Goal: Contribute content

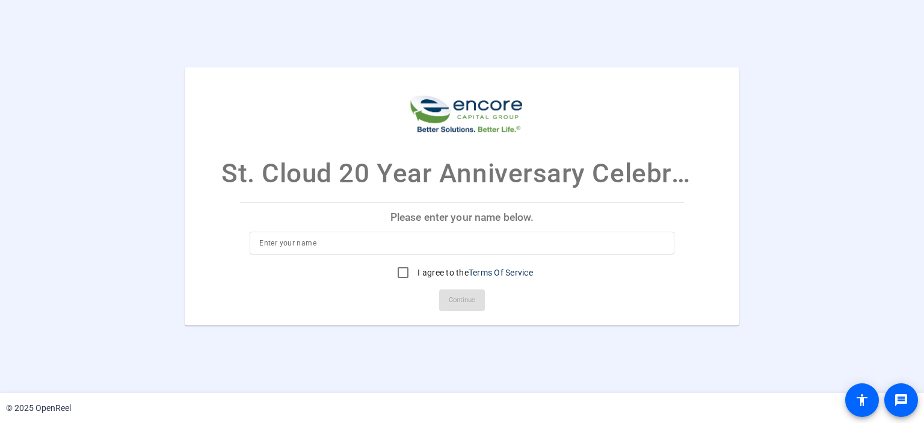
click at [431, 250] on input at bounding box center [461, 243] width 405 height 14
type input "[PERSON_NAME]"
drag, startPoint x: 393, startPoint y: 274, endPoint x: 409, endPoint y: 276, distance: 15.1
click at [395, 274] on input "I agree to the Terms Of Service" at bounding box center [403, 273] width 24 height 24
checkbox input "true"
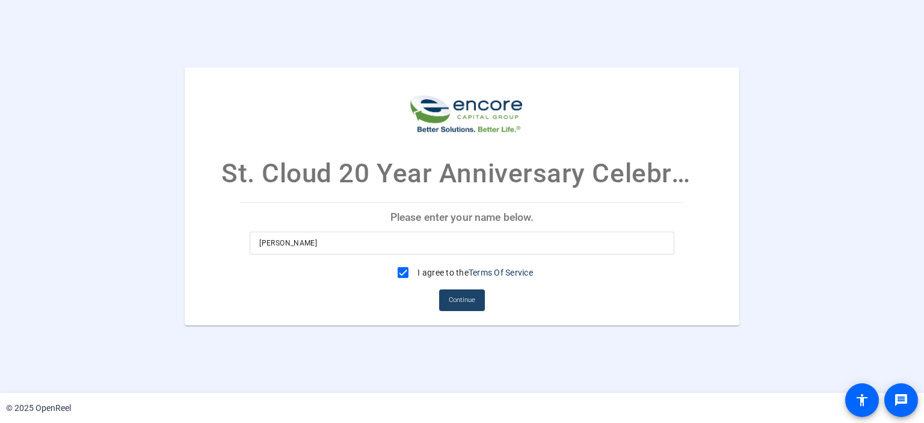
drag, startPoint x: 455, startPoint y: 297, endPoint x: 454, endPoint y: 209, distance: 87.9
click at [455, 296] on span "Continue" at bounding box center [462, 300] width 26 height 18
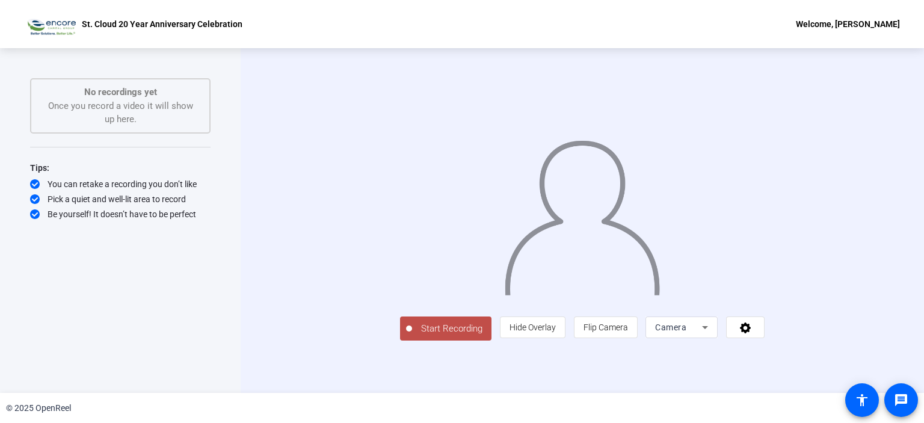
scroll to position [17, 0]
click at [687, 332] on span "Camera" at bounding box center [670, 327] width 31 height 10
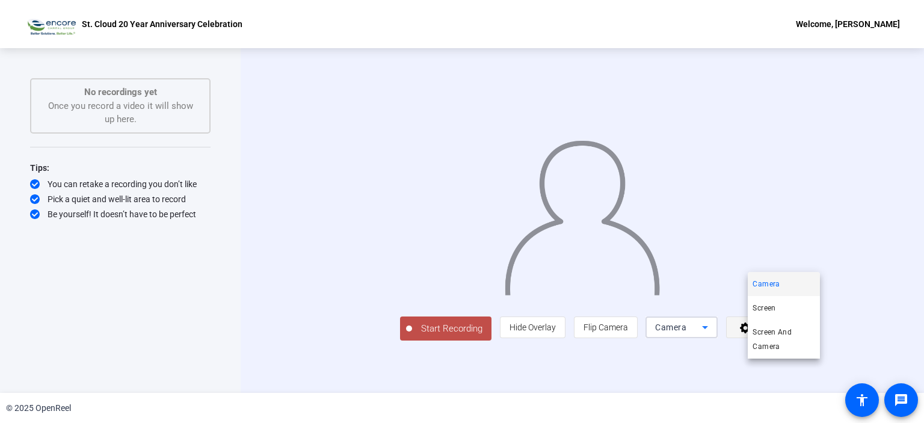
click at [834, 360] on div at bounding box center [462, 211] width 924 height 423
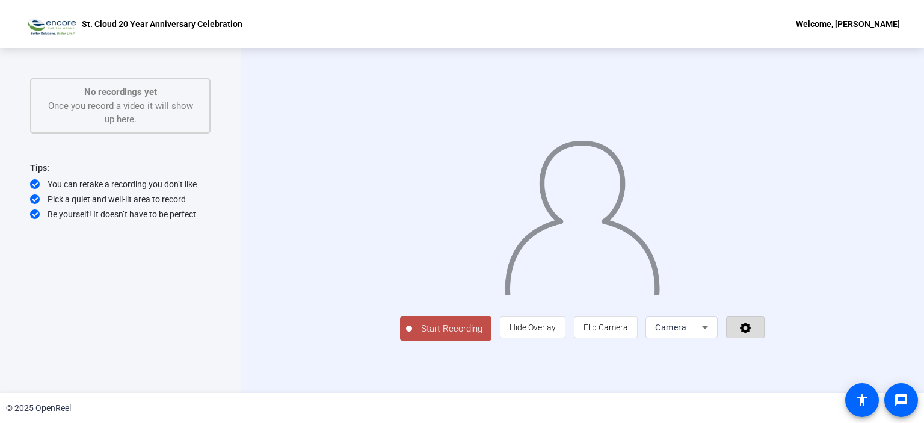
click at [751, 333] on icon at bounding box center [745, 327] width 11 height 11
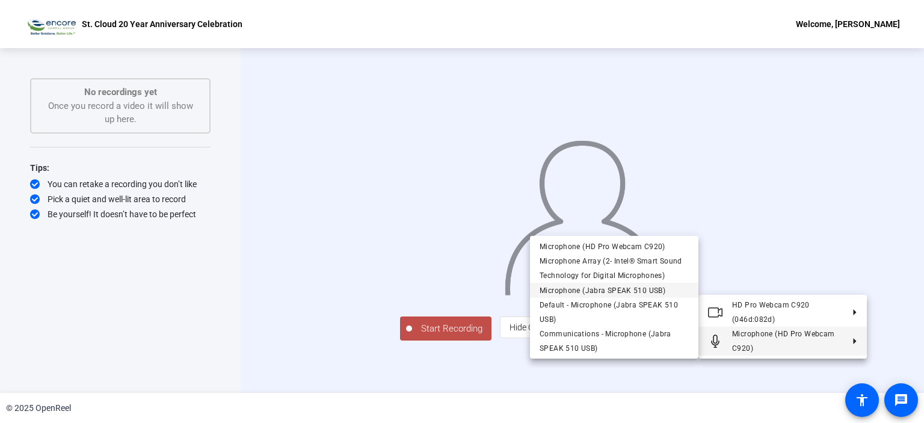
click at [582, 291] on span "Microphone (Jabra SPEAK 510 USB)" at bounding box center [603, 290] width 126 height 8
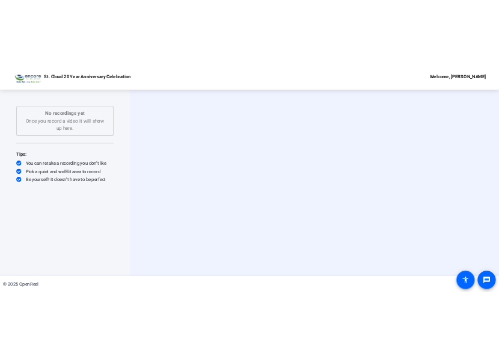
scroll to position [0, 0]
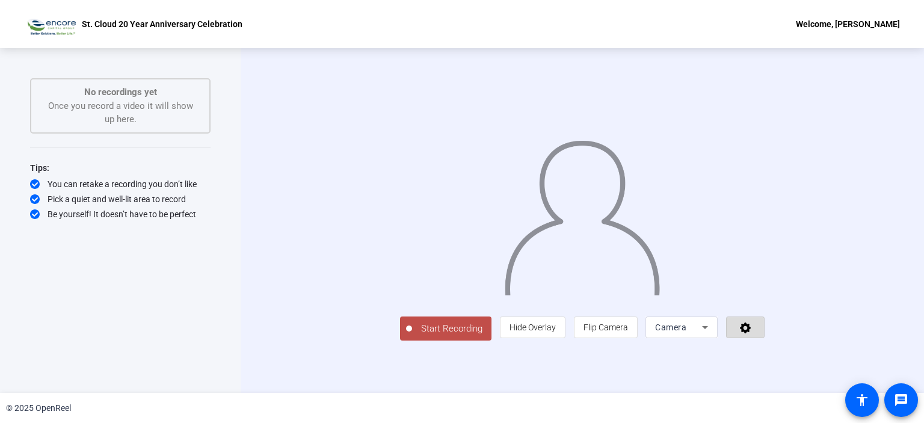
click at [753, 333] on icon at bounding box center [746, 327] width 14 height 12
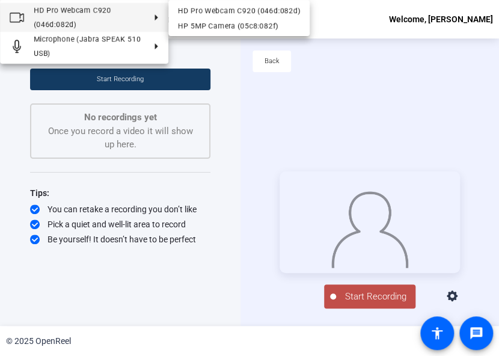
click at [162, 288] on div at bounding box center [249, 178] width 499 height 356
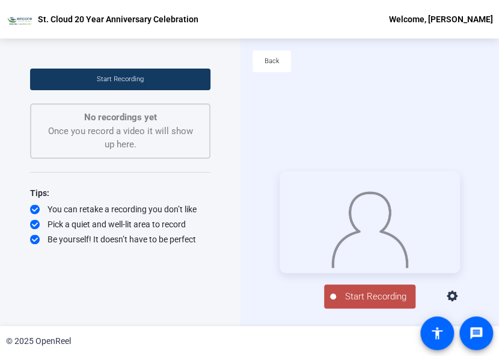
click at [395, 304] on span "Start Recording" at bounding box center [375, 297] width 79 height 14
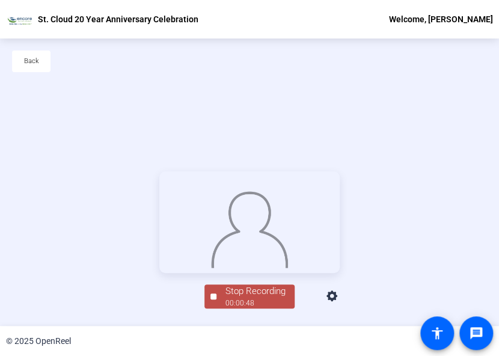
click at [21, 268] on div "Stop Recording 00:00:48 person Hide Overlay flip Flip Camera Camera" at bounding box center [249, 240] width 499 height 288
click at [236, 78] on div "Back" at bounding box center [249, 68] width 499 height 58
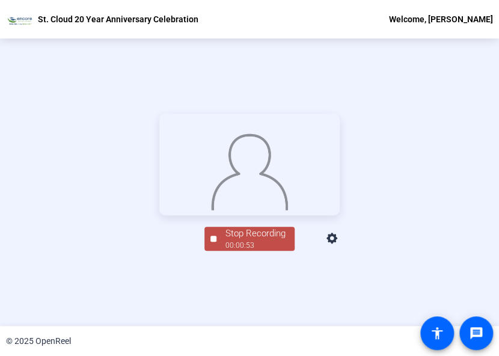
click at [249, 251] on div "00:00:53" at bounding box center [256, 245] width 60 height 11
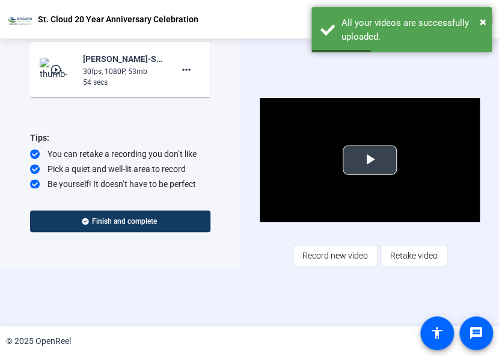
click at [370, 160] on span "Video Player" at bounding box center [370, 160] width 0 height 0
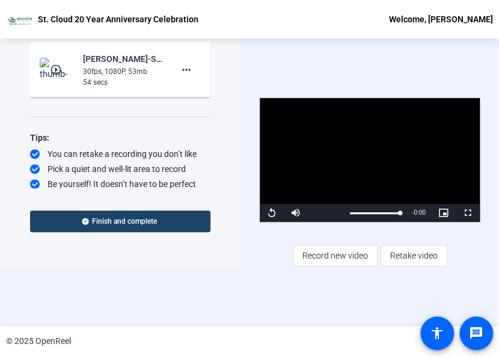
click at [63, 224] on span at bounding box center [120, 221] width 181 height 29
